Goal: Communication & Community: Ask a question

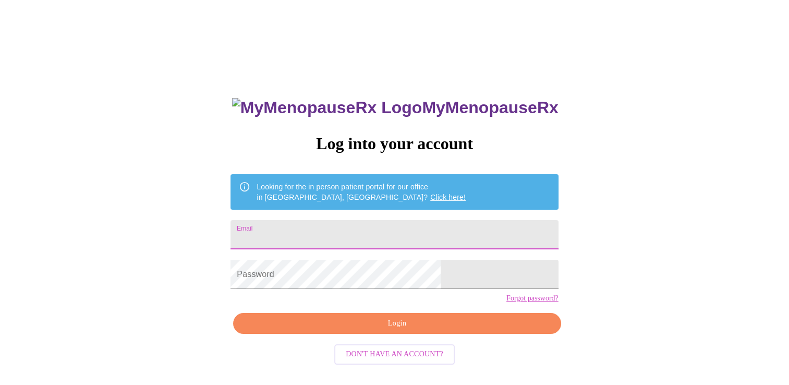
click at [311, 224] on input "Email" at bounding box center [393, 234] width 327 height 29
type input "[EMAIL_ADDRESS][DOMAIN_NAME]"
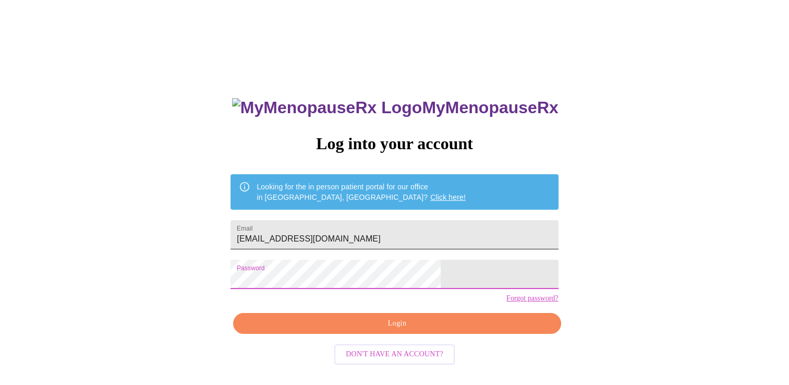
click at [417, 226] on input "[EMAIL_ADDRESS][DOMAIN_NAME]" at bounding box center [393, 234] width 327 height 29
click at [397, 236] on input "[EMAIL_ADDRESS][DOMAIN_NAME]" at bounding box center [393, 234] width 327 height 29
click at [400, 330] on span "Login" at bounding box center [396, 323] width 303 height 13
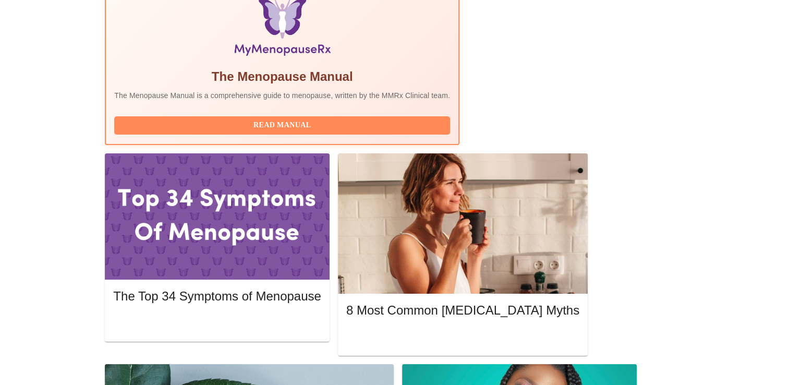
scroll to position [417, 0]
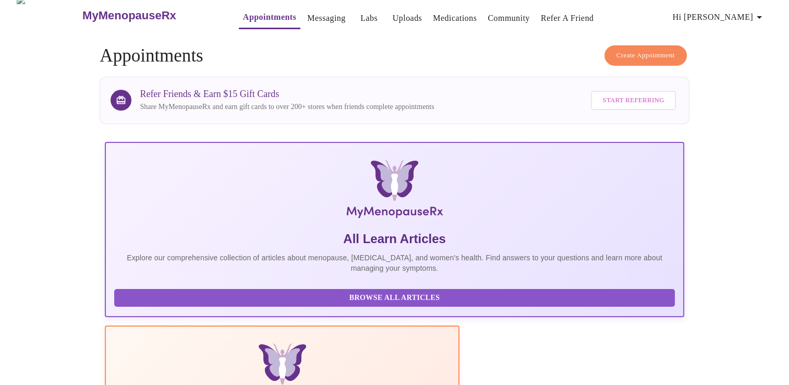
scroll to position [0, 0]
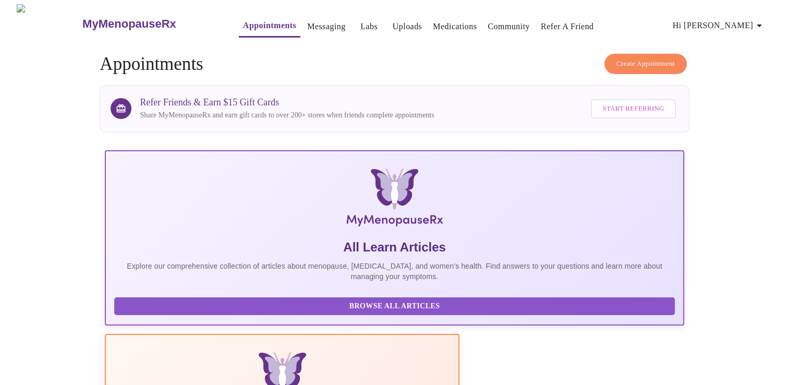
click at [249, 18] on link "Appointments" at bounding box center [269, 25] width 53 height 15
click at [307, 24] on link "Messaging" at bounding box center [326, 26] width 38 height 15
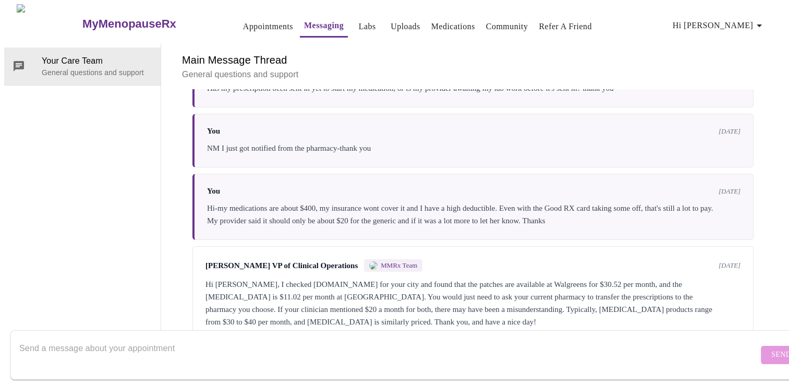
scroll to position [304, 0]
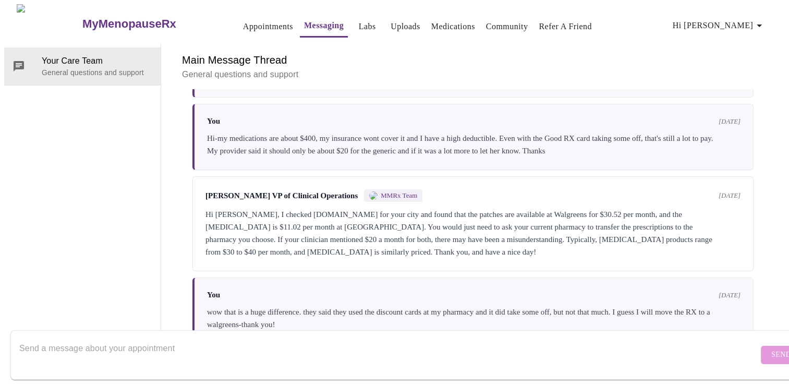
click at [211, 341] on textarea "Send a message about your appointment" at bounding box center [388, 354] width 739 height 33
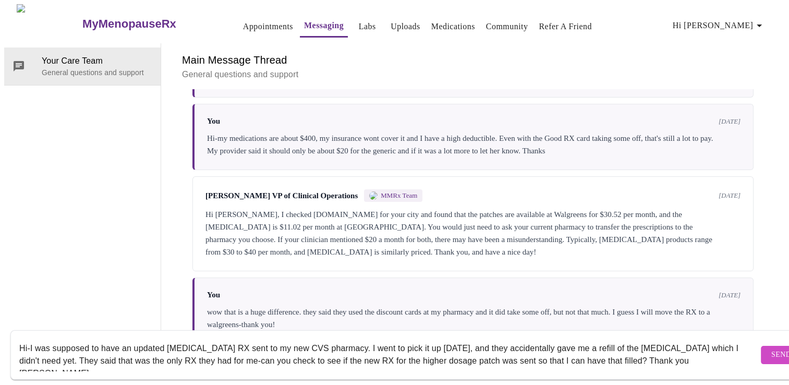
type textarea "Hi-I was supposed to have an updated [MEDICAL_DATA] RX sent to my new CVS pharm…"
click at [771, 348] on span "Send" at bounding box center [781, 354] width 20 height 13
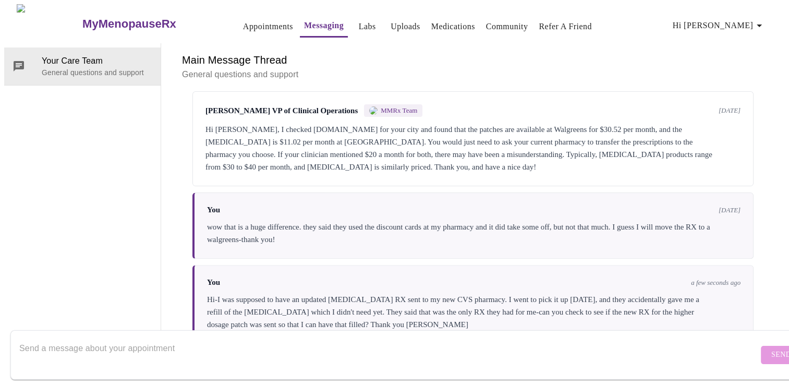
scroll to position [0, 0]
